Goal: Transaction & Acquisition: Obtain resource

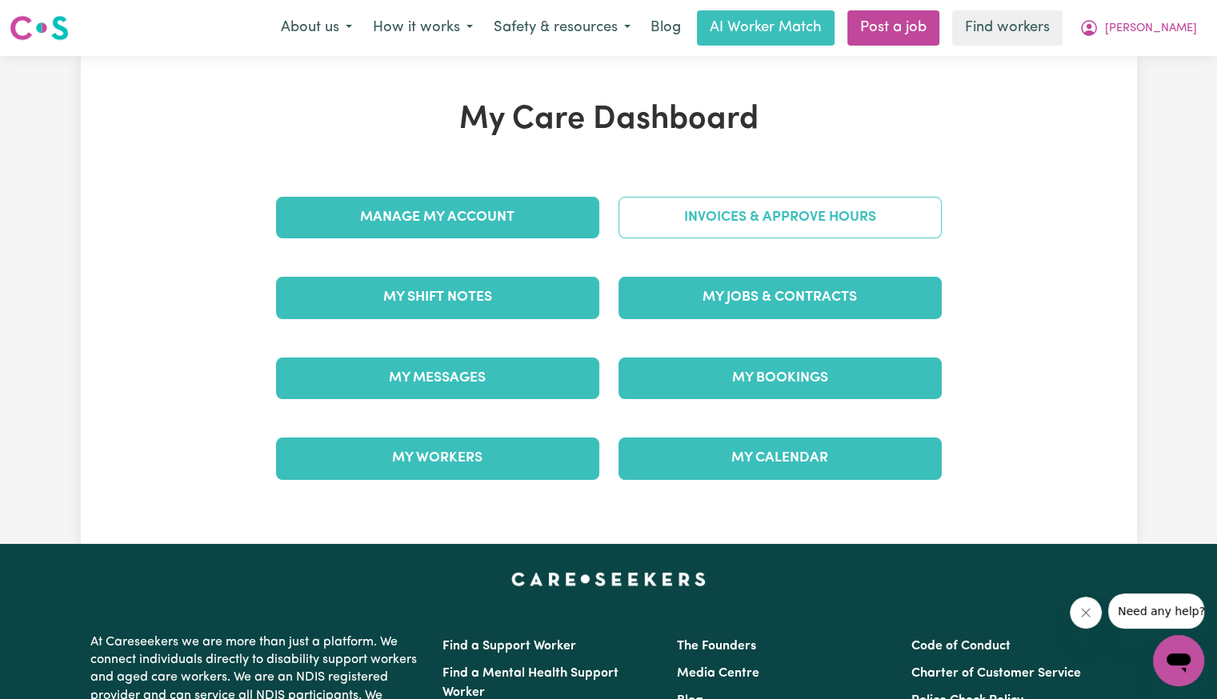
click at [846, 216] on link "Invoices & Approve Hours" at bounding box center [780, 218] width 323 height 42
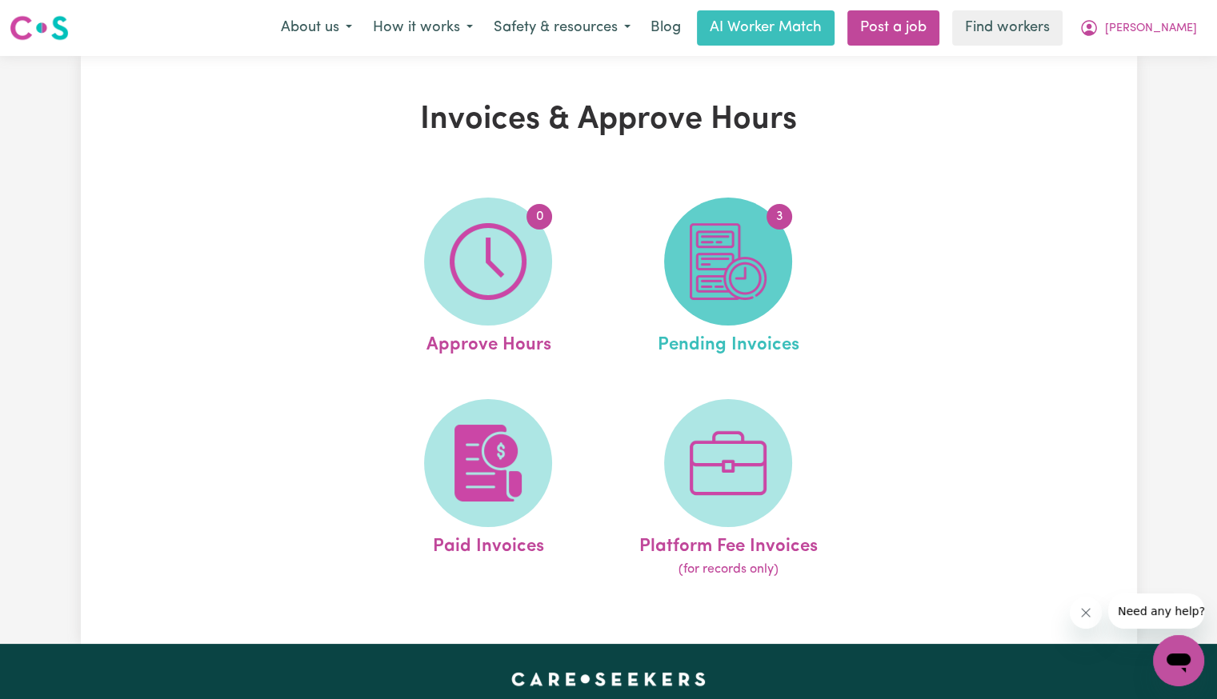
click at [745, 268] on img at bounding box center [728, 261] width 77 height 77
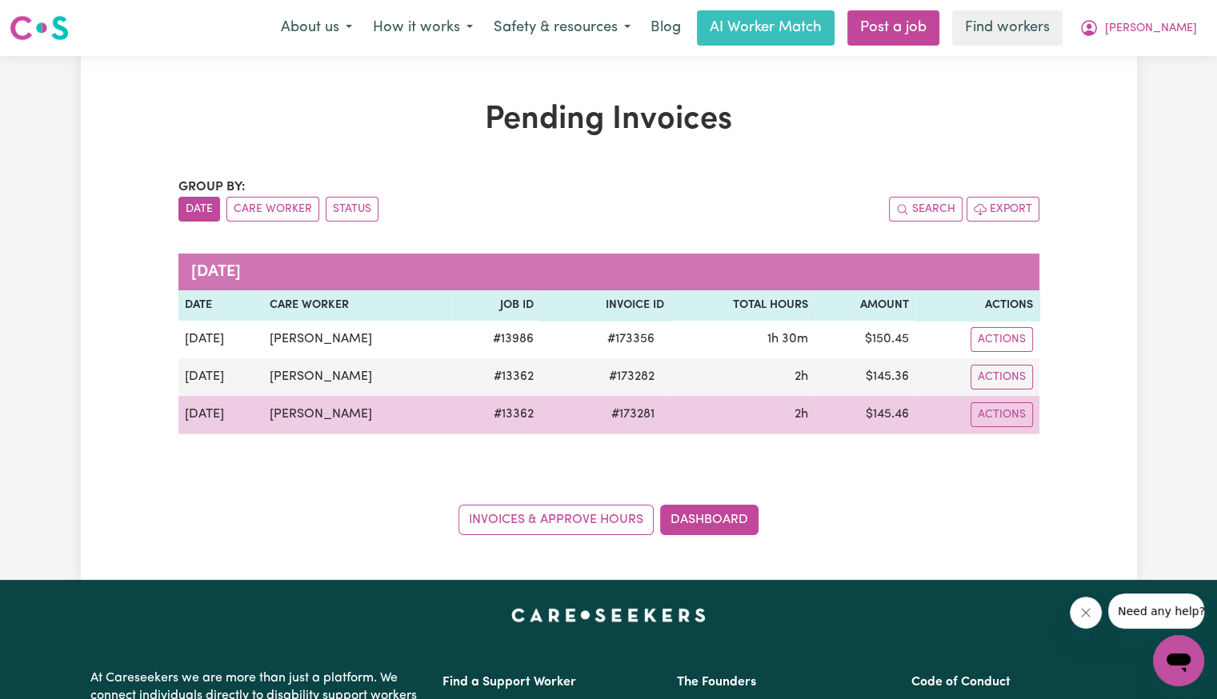
click at [627, 417] on span "# 173281" at bounding box center [633, 414] width 62 height 19
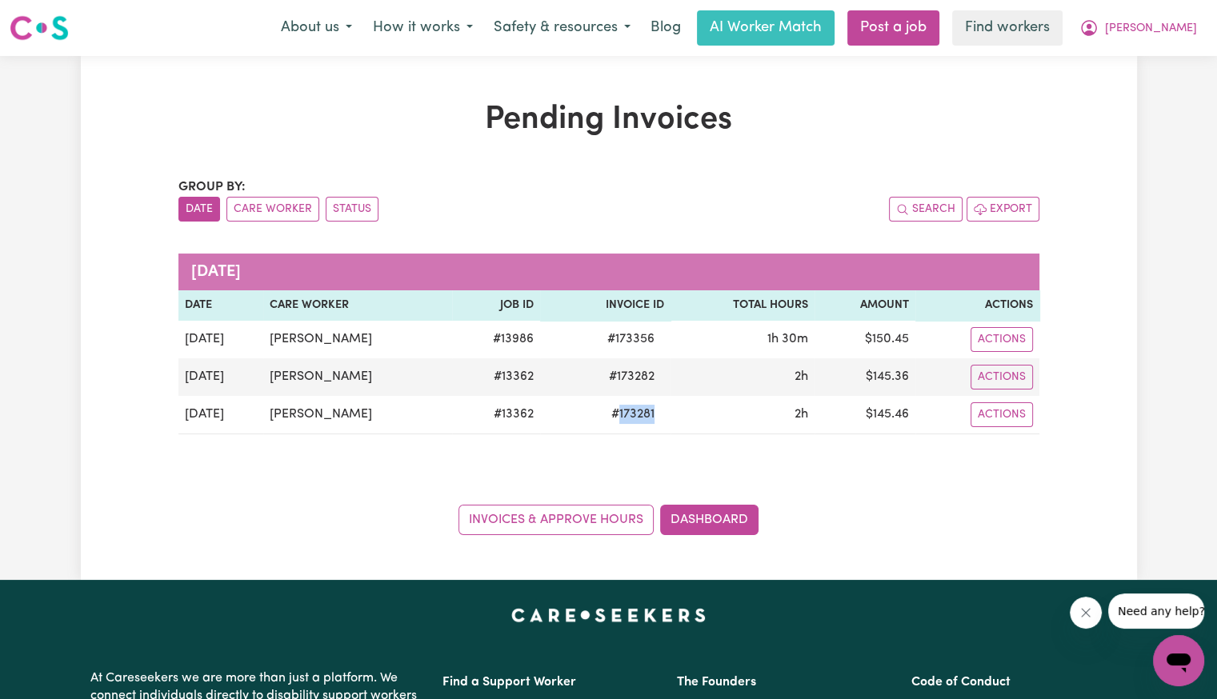
copy span "173281"
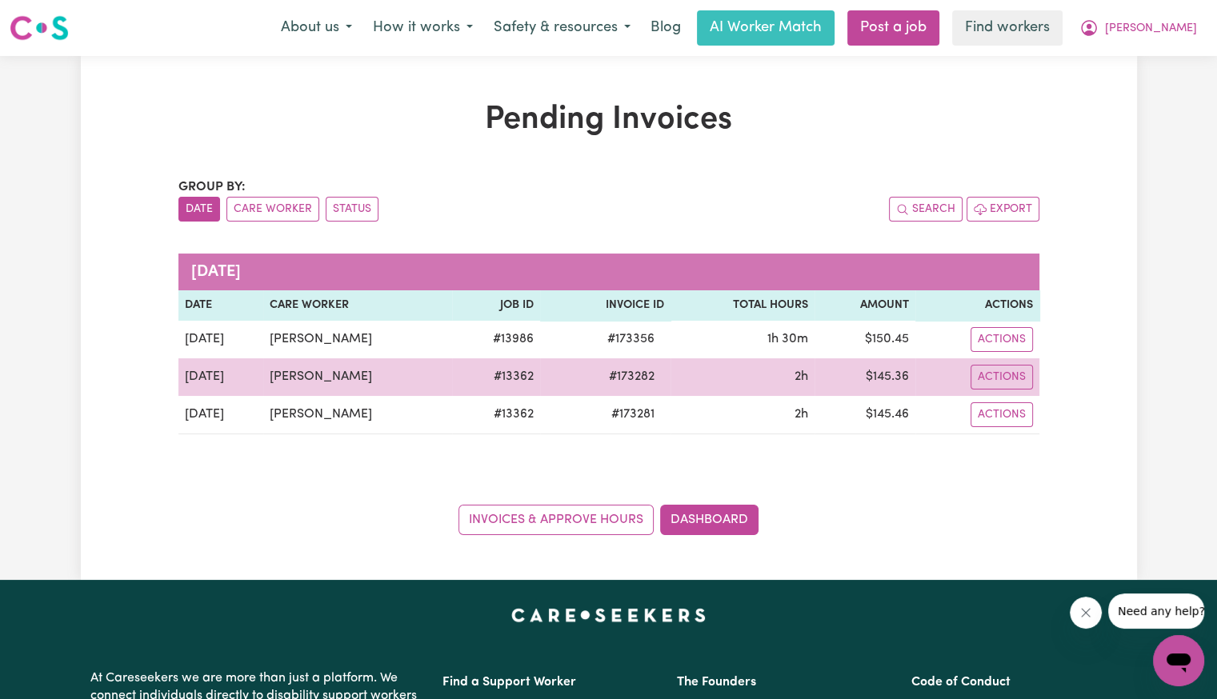
click at [624, 367] on span "# 173282" at bounding box center [631, 376] width 65 height 19
click at [618, 371] on span "# 173282" at bounding box center [631, 376] width 65 height 19
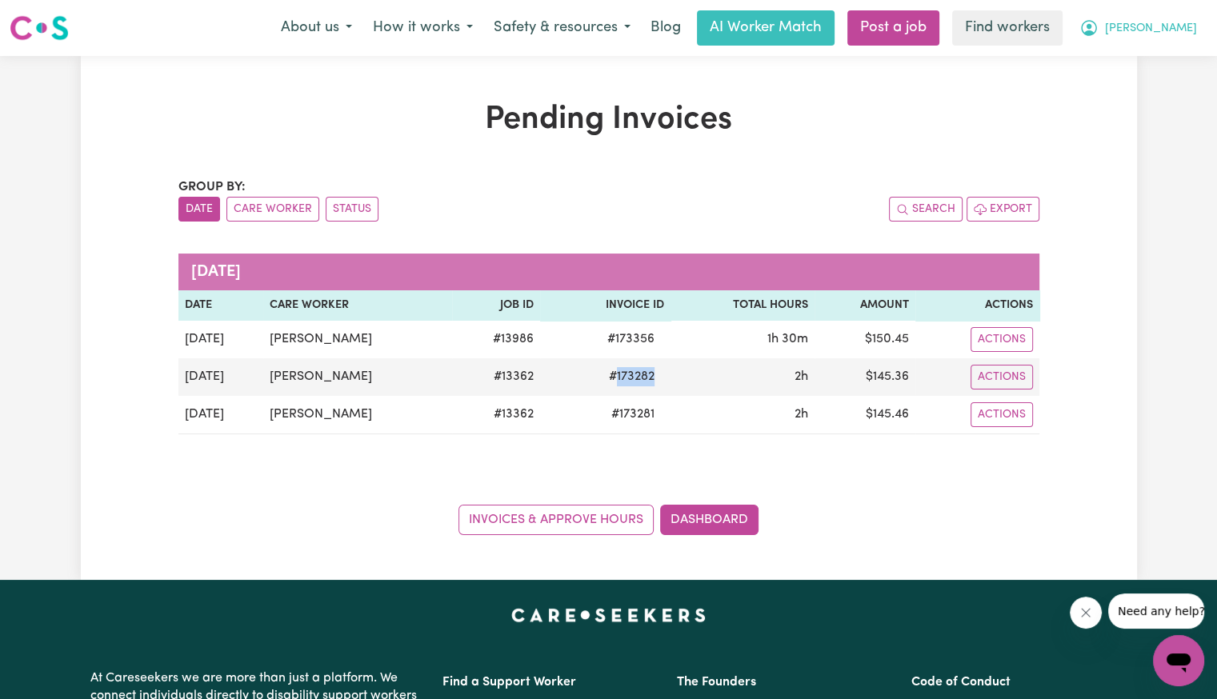
copy span "173282"
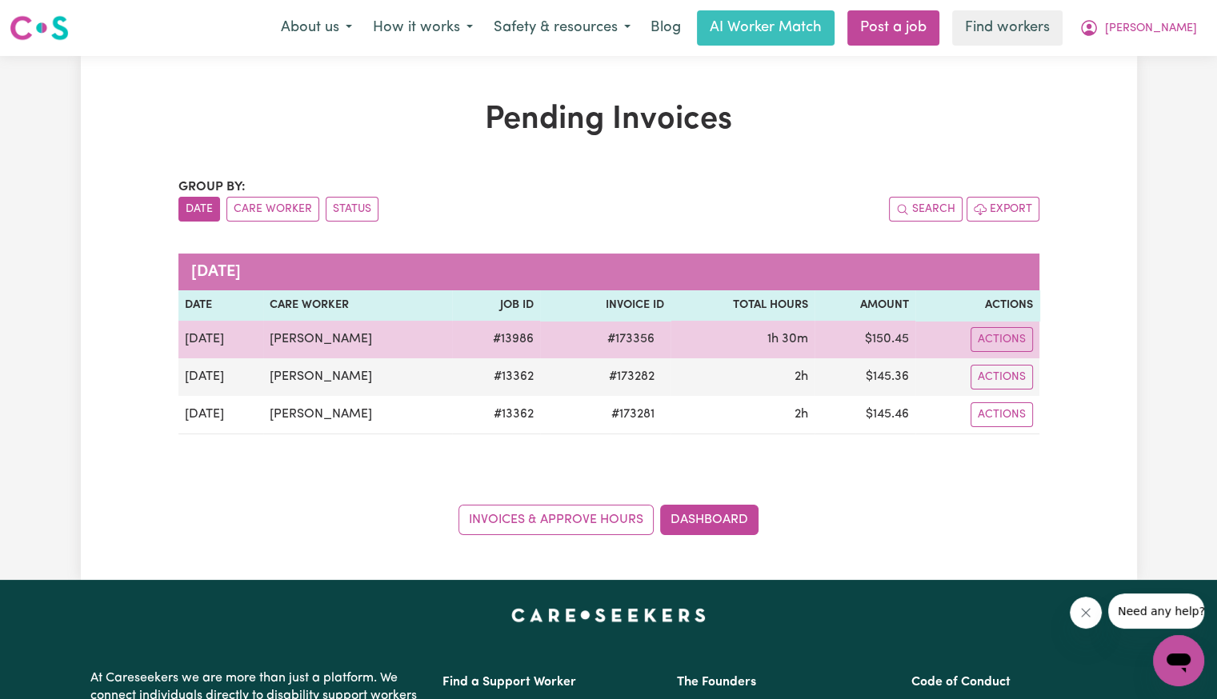
click at [618, 334] on span "# 173356" at bounding box center [631, 339] width 66 height 19
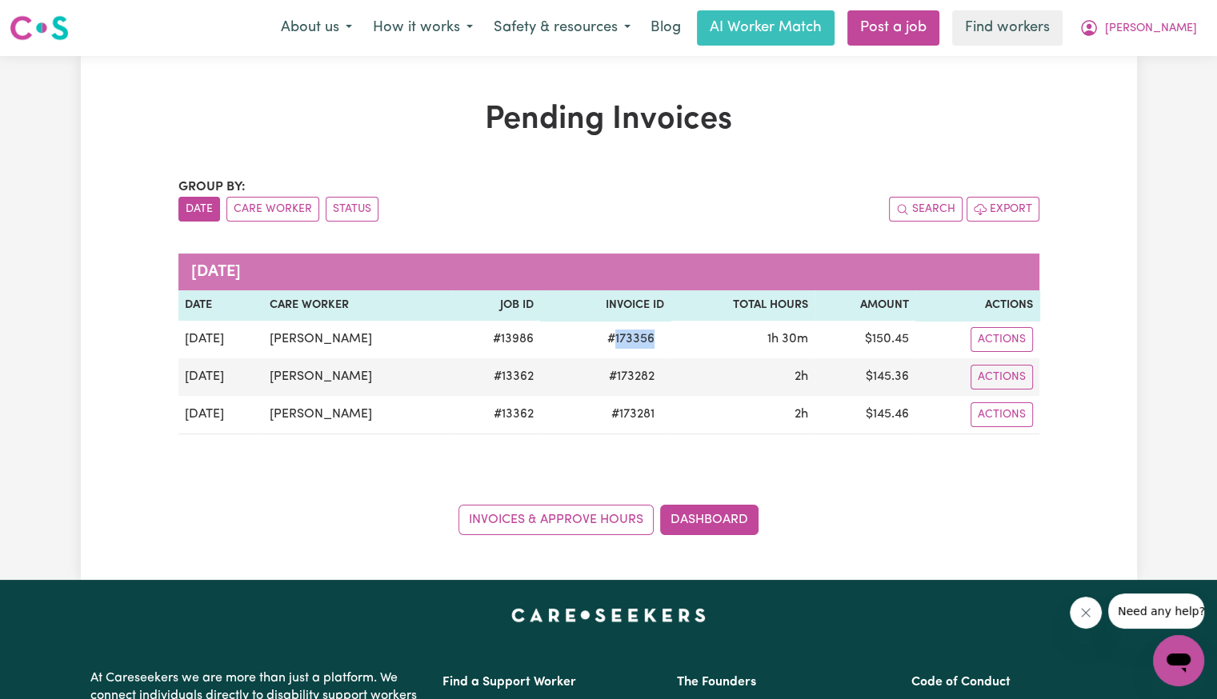
copy span "173356"
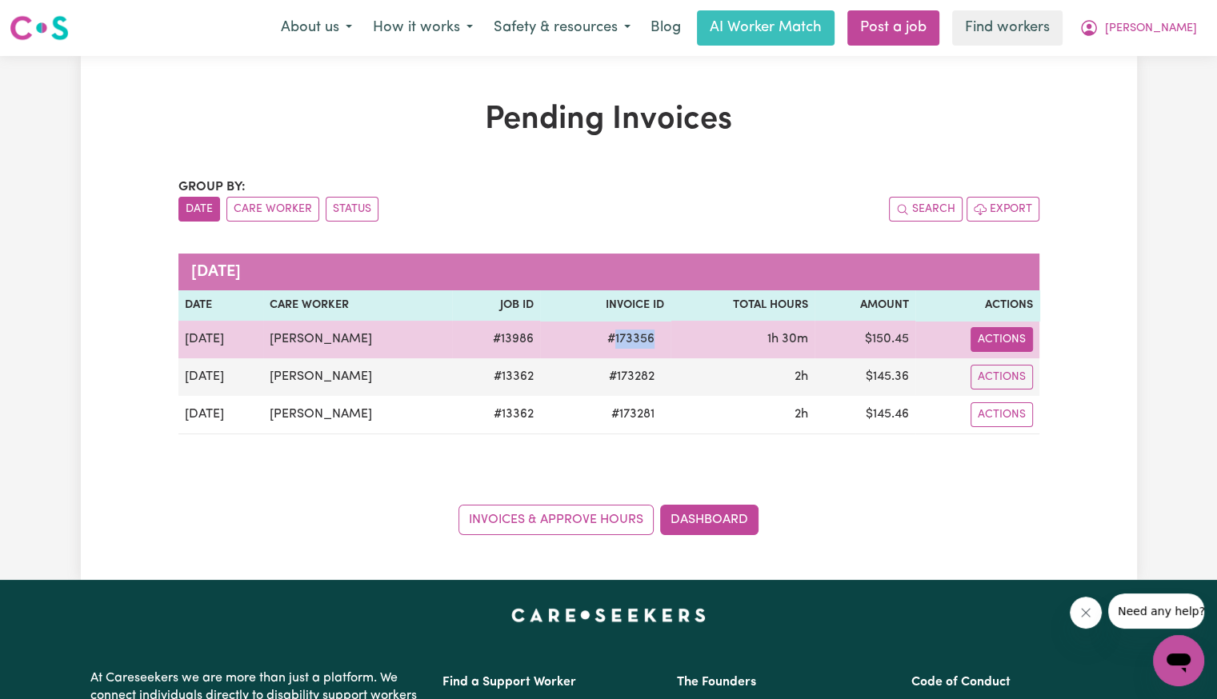
click at [1021, 343] on button "Actions" at bounding box center [1002, 339] width 62 height 25
click at [1025, 380] on link "Download Invoice" at bounding box center [1049, 376] width 146 height 32
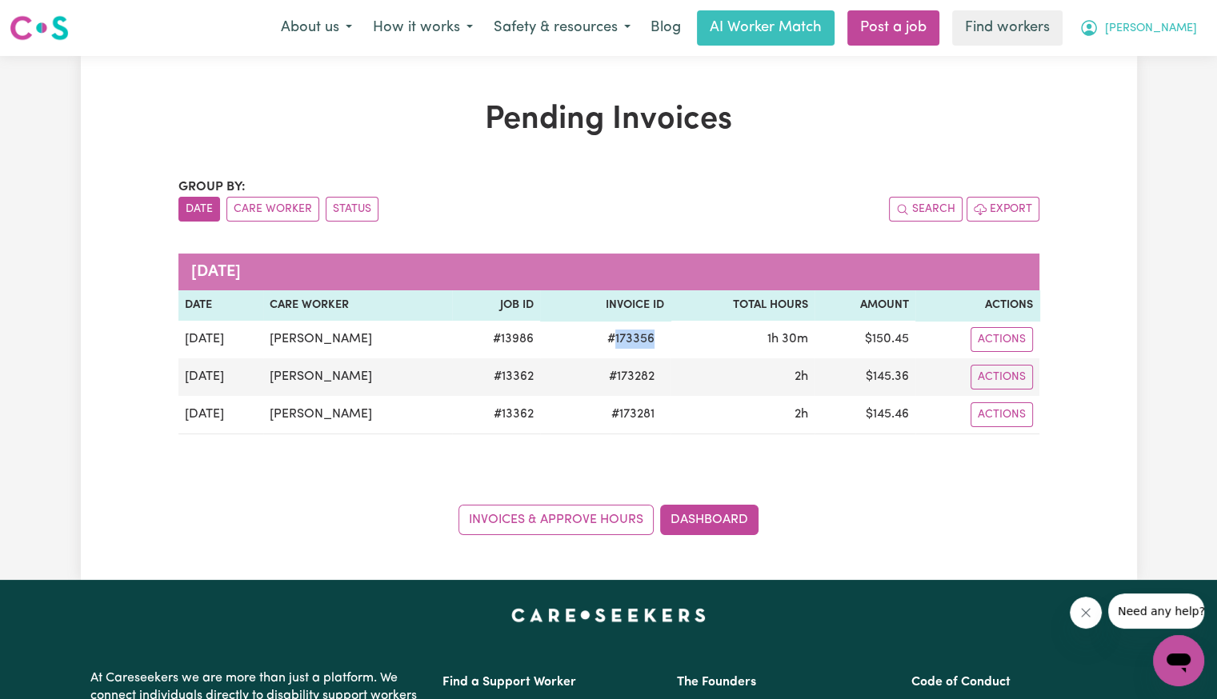
click at [1185, 37] on span "[PERSON_NAME]" at bounding box center [1151, 29] width 92 height 18
click at [1152, 87] on link "Logout" at bounding box center [1143, 92] width 126 height 30
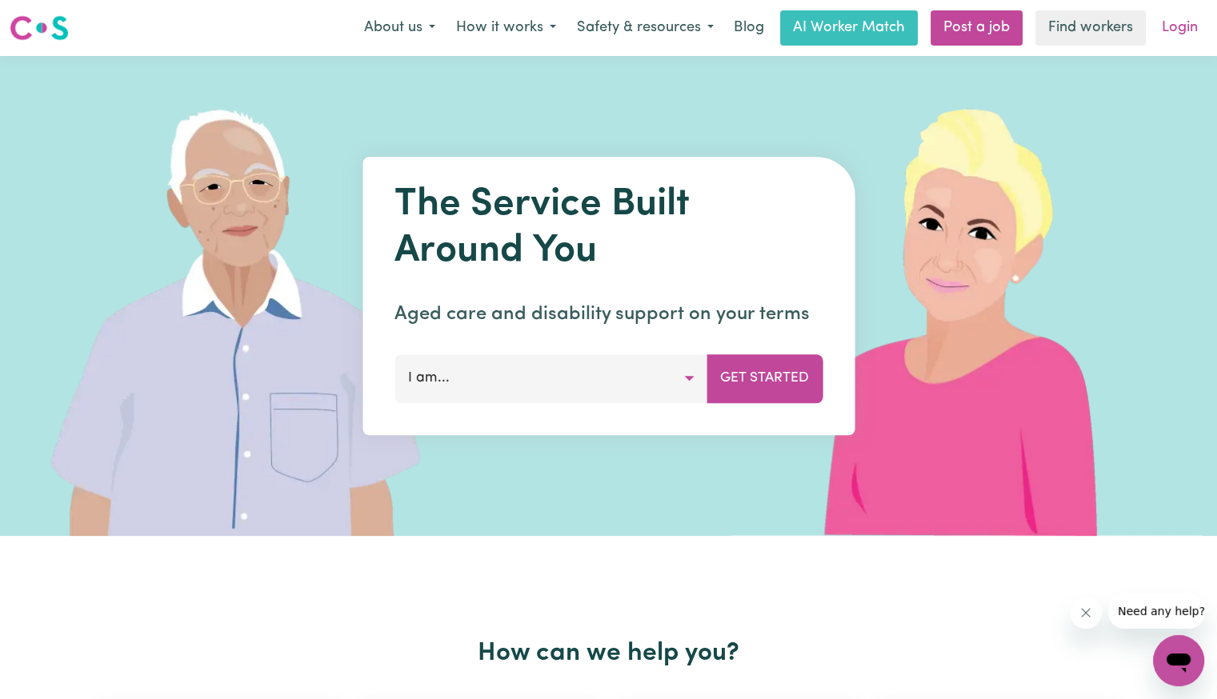
click at [1181, 17] on link "Login" at bounding box center [1179, 27] width 55 height 35
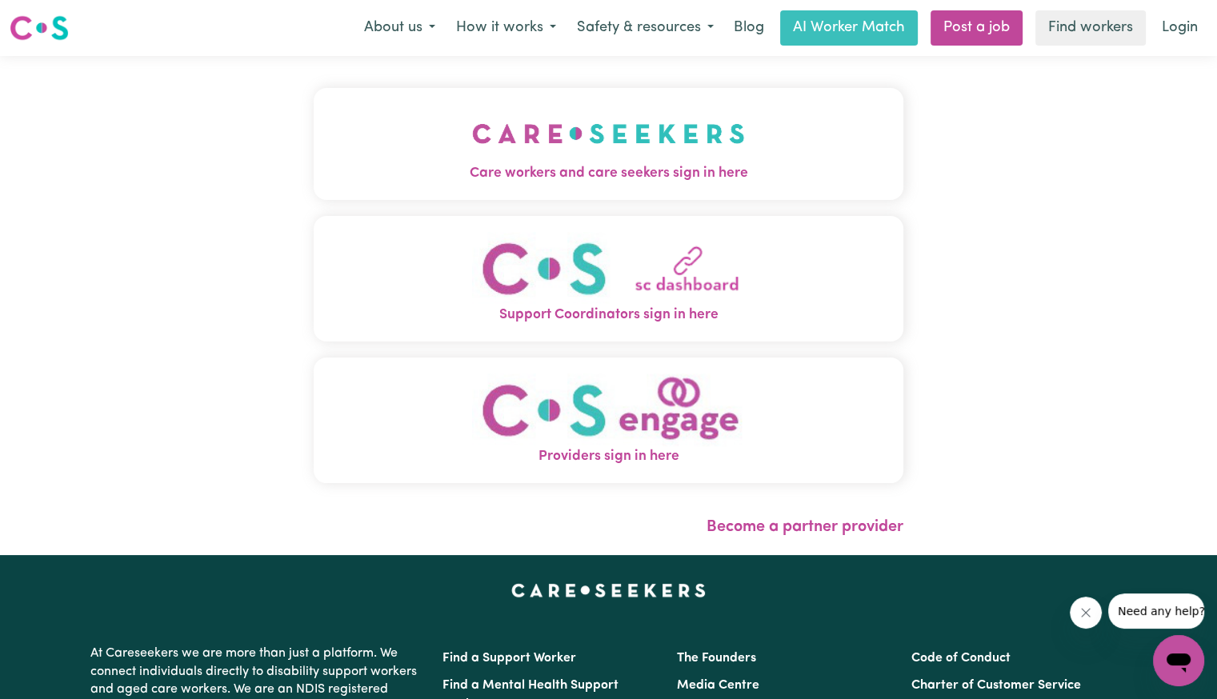
click at [555, 158] on img "Care workers and care seekers sign in here" at bounding box center [608, 133] width 273 height 59
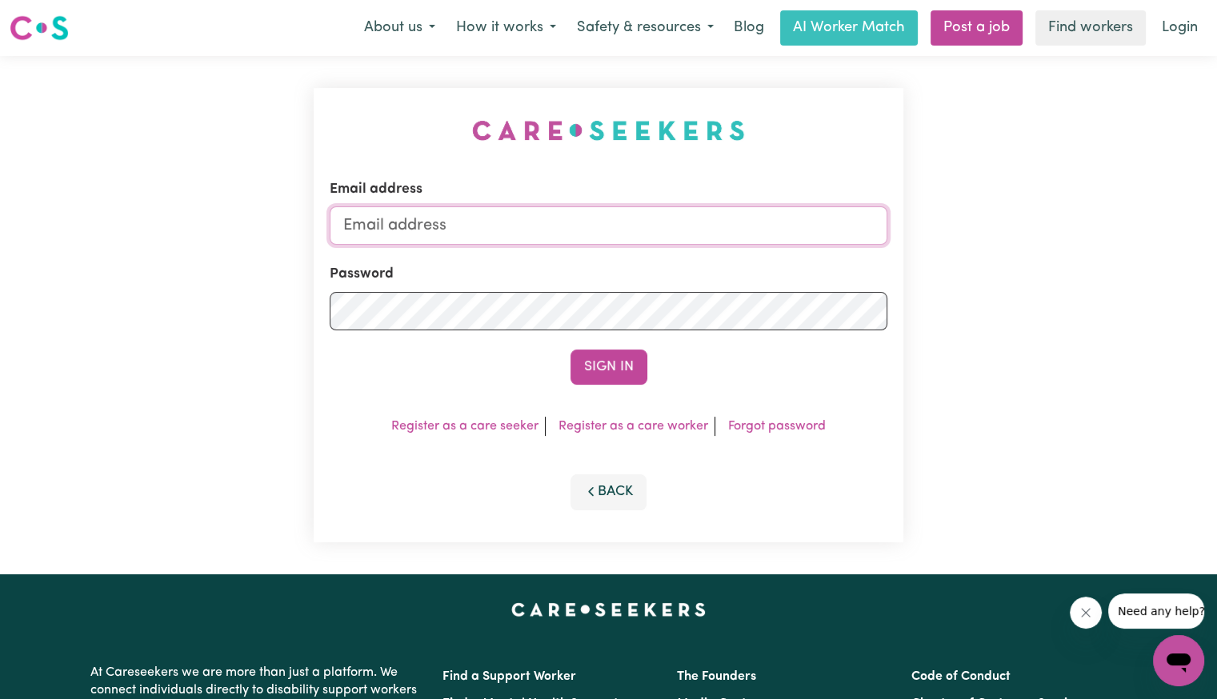
click at [551, 226] on input "Email address" at bounding box center [609, 225] width 558 height 38
click at [431, 230] on input "[EMAIL_ADDRESS][DOMAIN_NAME]" at bounding box center [609, 225] width 558 height 38
drag, startPoint x: 425, startPoint y: 224, endPoint x: 854, endPoint y: 233, distance: 429.1
click at [854, 233] on input "[EMAIL_ADDRESS][DOMAIN_NAME]" at bounding box center [609, 225] width 558 height 38
paste input "jasonandrewparker"
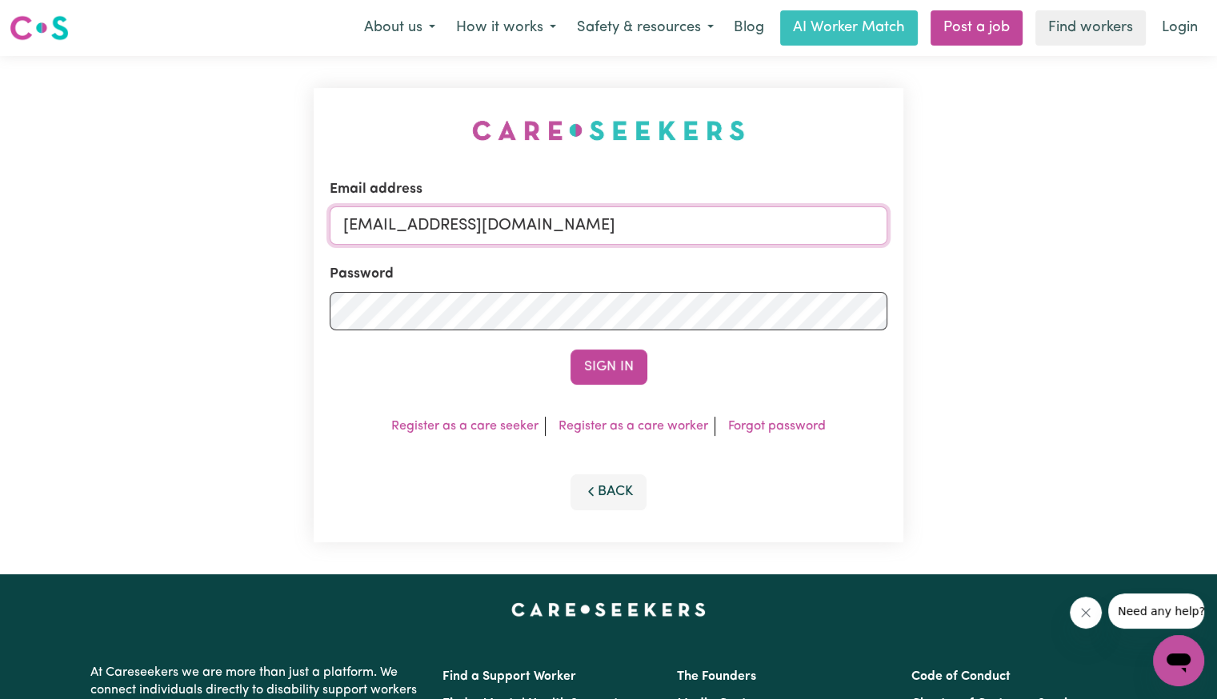
type input "[EMAIL_ADDRESS][DOMAIN_NAME]"
click at [571, 350] on button "Sign In" at bounding box center [609, 367] width 77 height 35
